Goal: Task Accomplishment & Management: Manage account settings

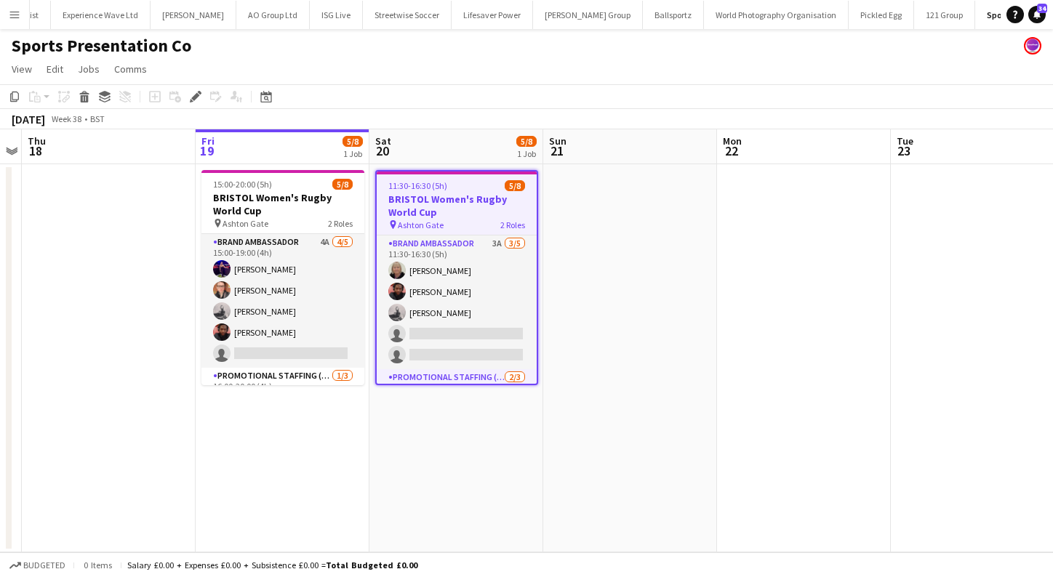
click at [14, 10] on app-icon "Menu" at bounding box center [15, 15] width 12 height 12
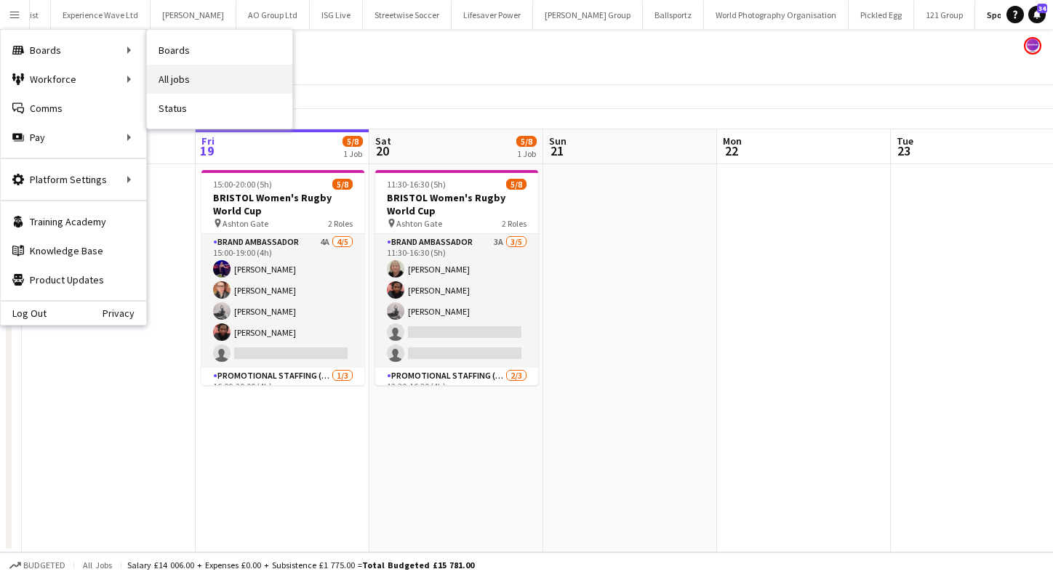
click at [196, 77] on link "All jobs" at bounding box center [219, 79] width 145 height 29
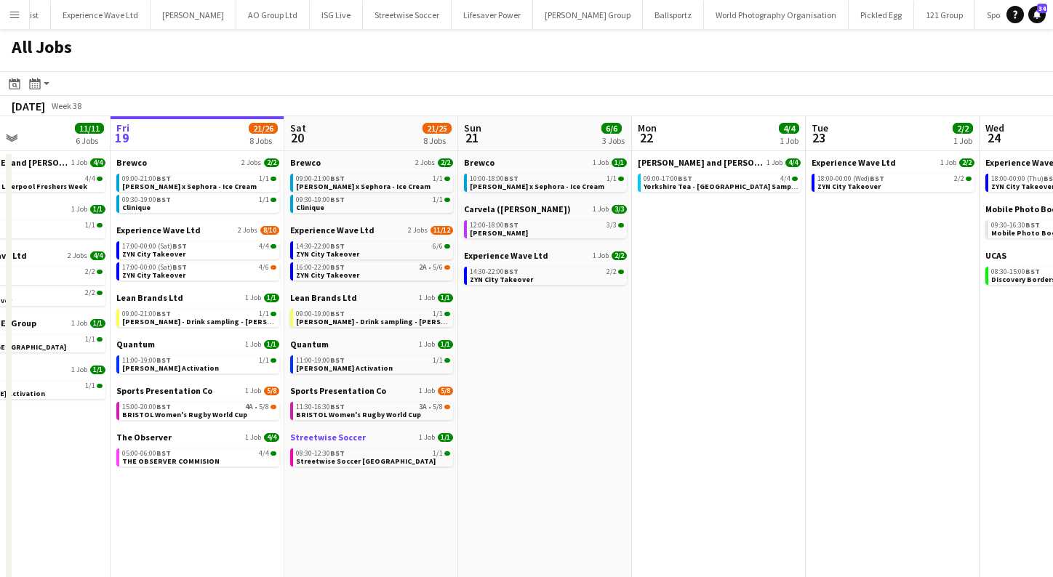
scroll to position [0, 429]
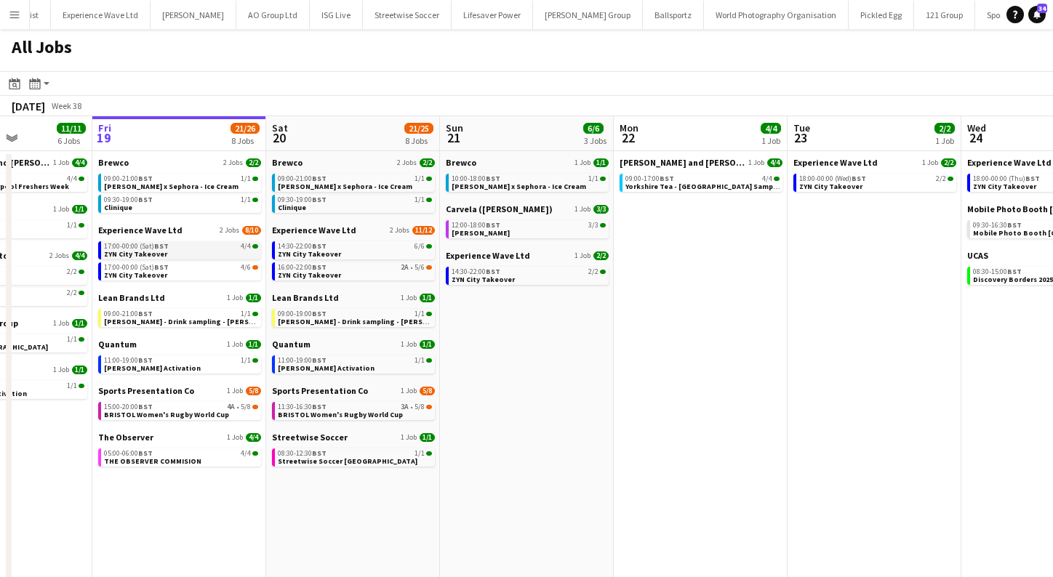
click at [195, 255] on link "17:00-00:00 (Sat) BST 4/4 ZYN City Takeover" at bounding box center [181, 249] width 154 height 17
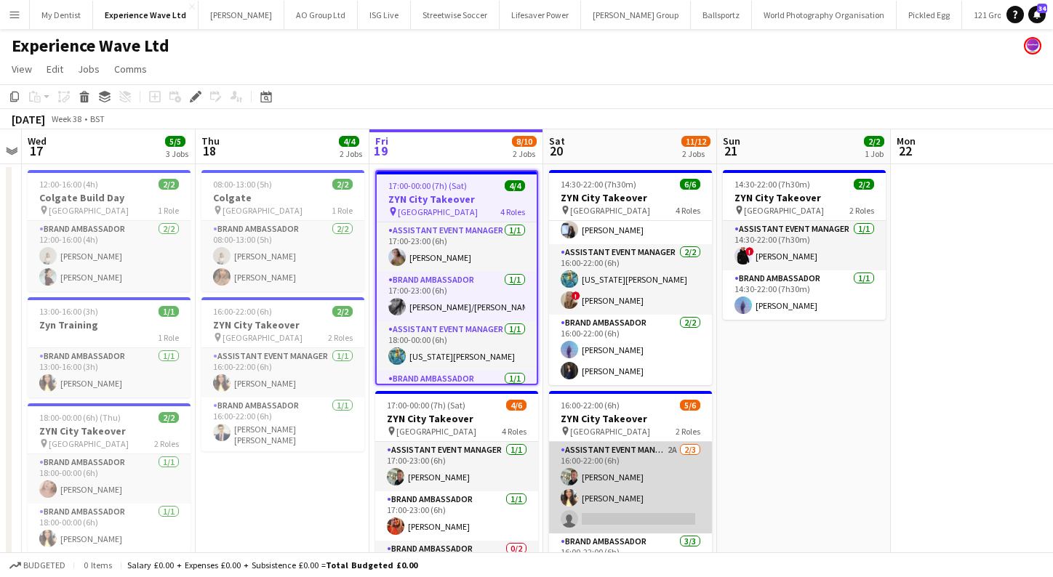
scroll to position [76, 0]
click at [612, 478] on app-card-role "Assistant Event Manager 2A 2/3 16:00-22:00 (6h) Paul McDonald Kelly Patterson s…" at bounding box center [630, 488] width 163 height 92
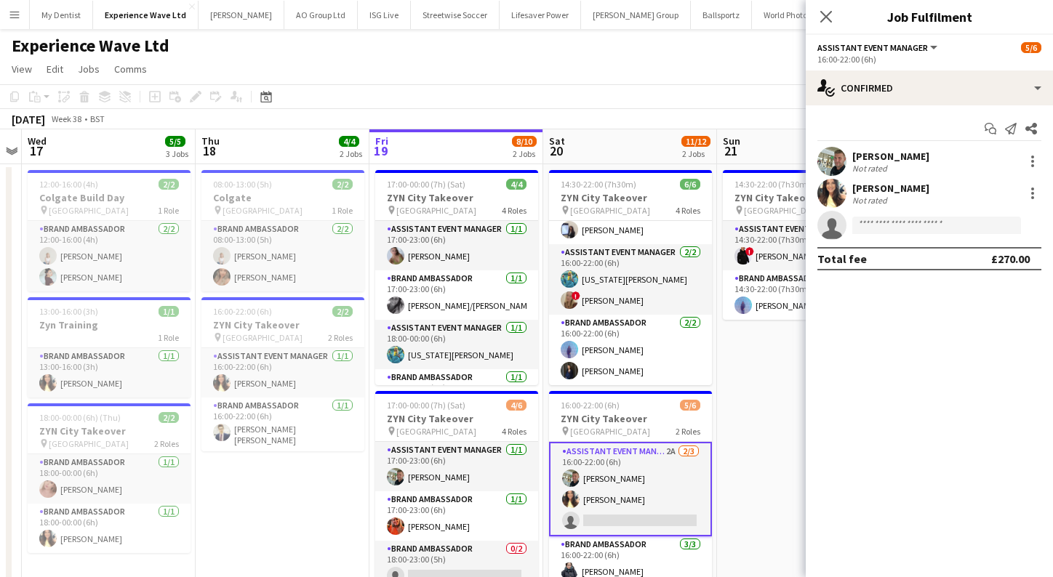
click at [832, 159] on app-user-avatar at bounding box center [831, 161] width 29 height 29
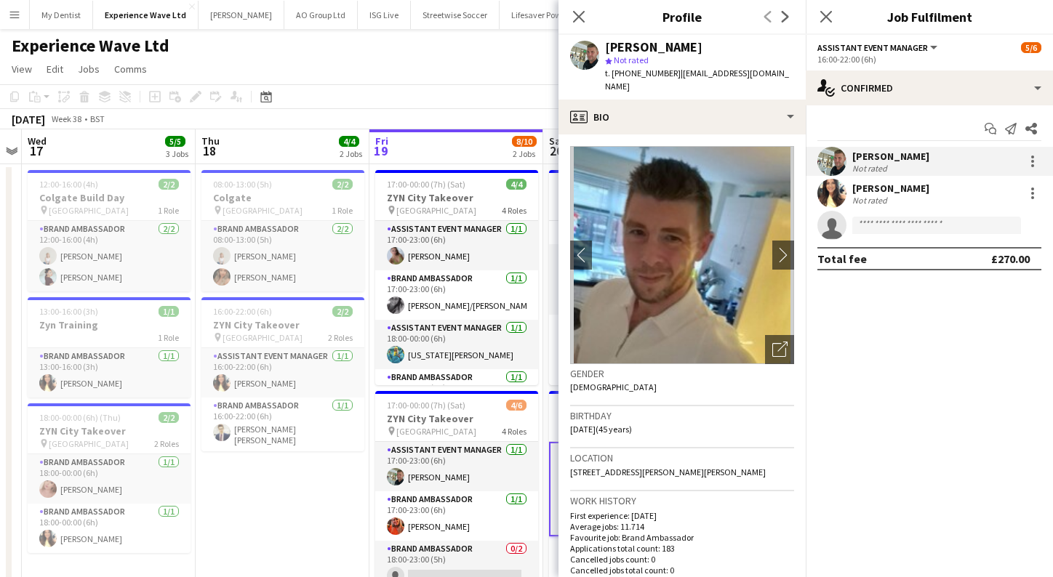
click at [456, 82] on app-page-menu "View Day view expanded Day view collapsed Month view Date picker Jump to today …" at bounding box center [526, 71] width 1053 height 28
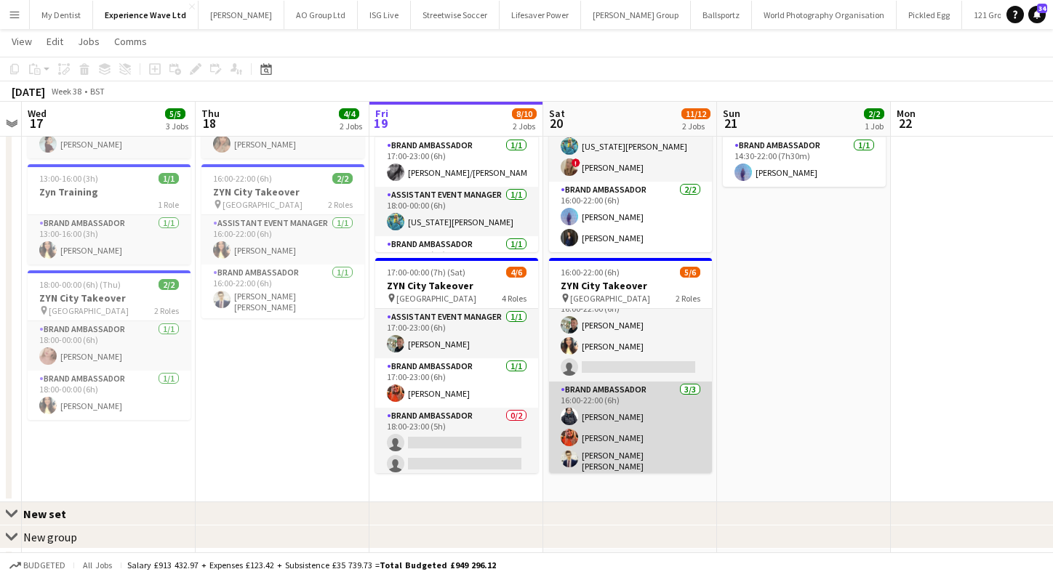
scroll to position [0, 500]
click at [638, 420] on app-card-role "Brand Ambassador 3/3 16:00-22:00 (6h) Adlina Othman Alison Anderson Mohamad Kha…" at bounding box center [629, 430] width 163 height 96
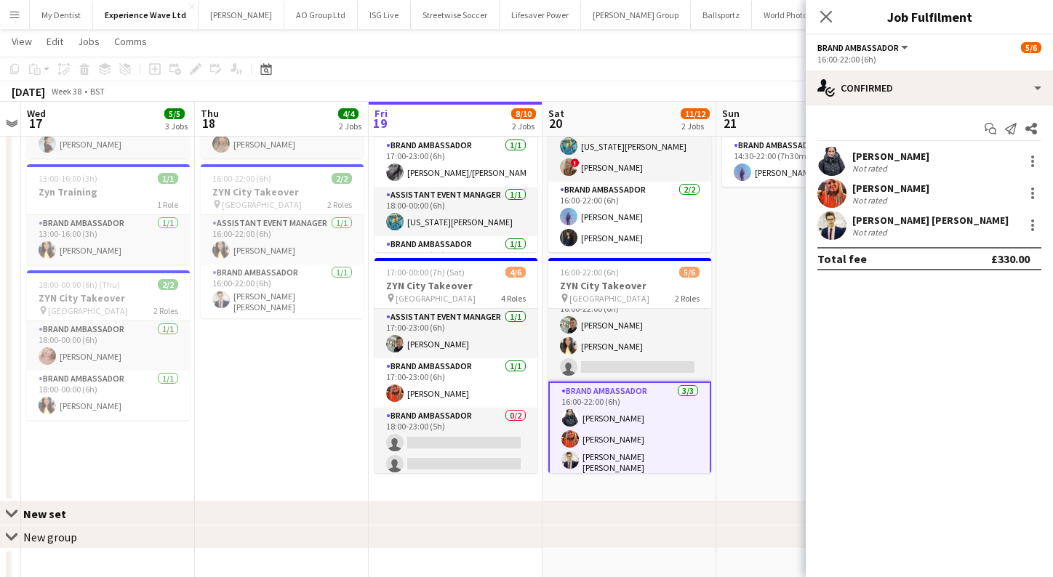
click at [831, 167] on app-user-avatar at bounding box center [831, 161] width 29 height 29
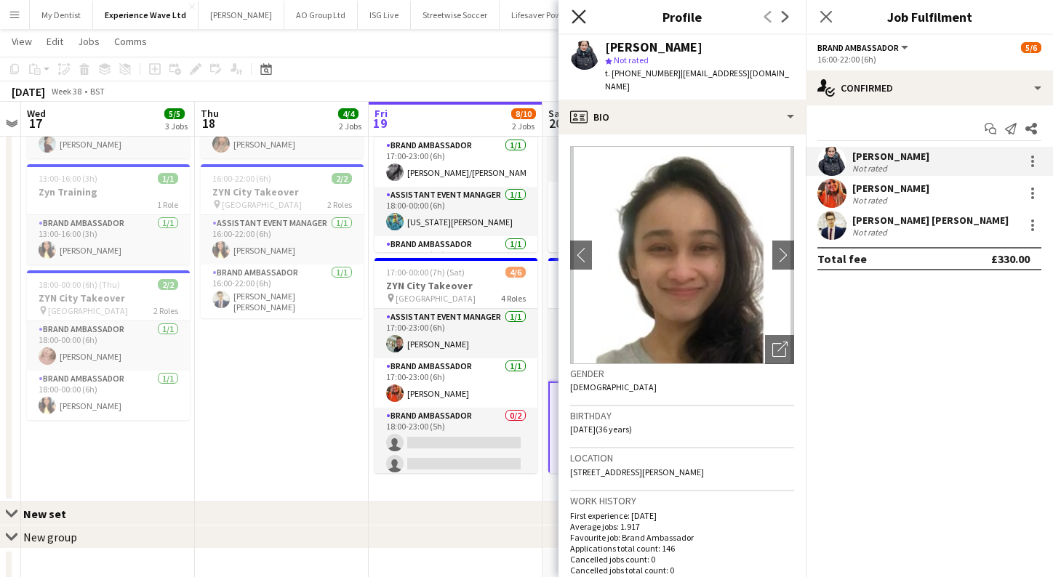
click at [583, 16] on icon "Close pop-in" at bounding box center [579, 16] width 14 height 14
